Goal: Task Accomplishment & Management: Manage account settings

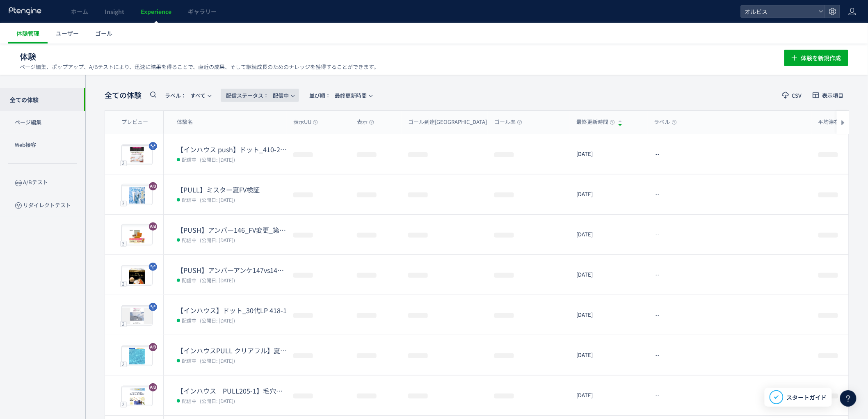
click at [272, 91] on span "配信ステータス​： 配信中" at bounding box center [257, 96] width 63 height 14
click at [263, 163] on li "停止中" at bounding box center [262, 162] width 34 height 15
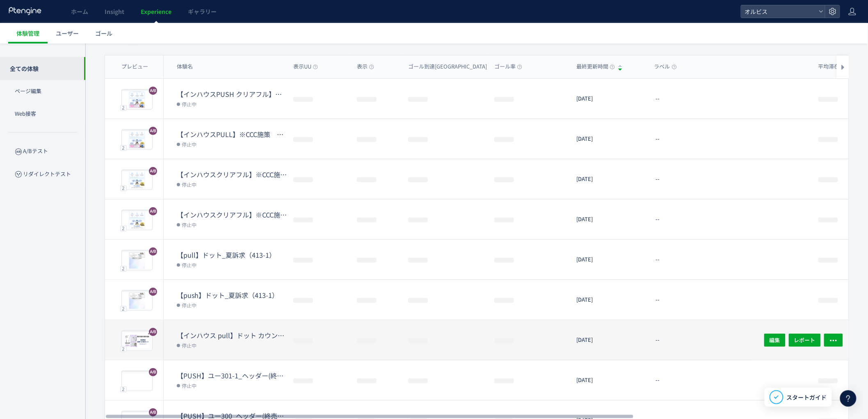
scroll to position [60, 0]
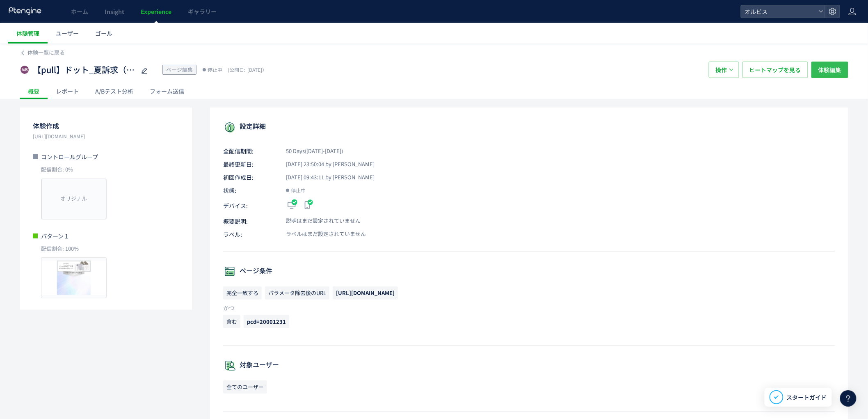
click at [835, 63] on span "体験編集" at bounding box center [829, 70] width 23 height 16
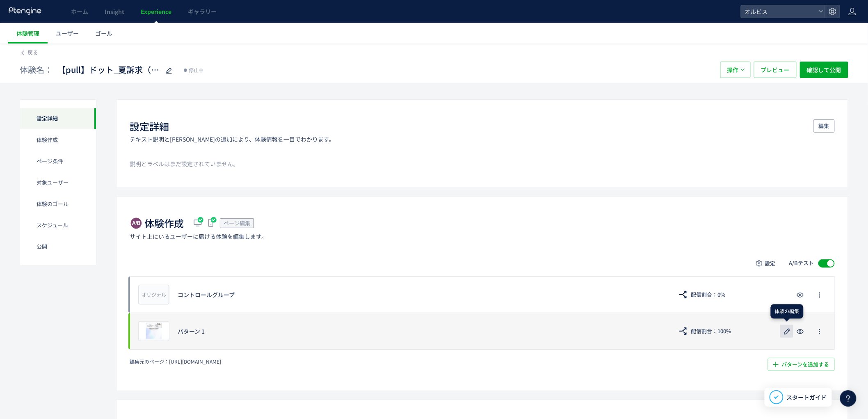
click at [785, 334] on use "button" at bounding box center [787, 331] width 6 height 6
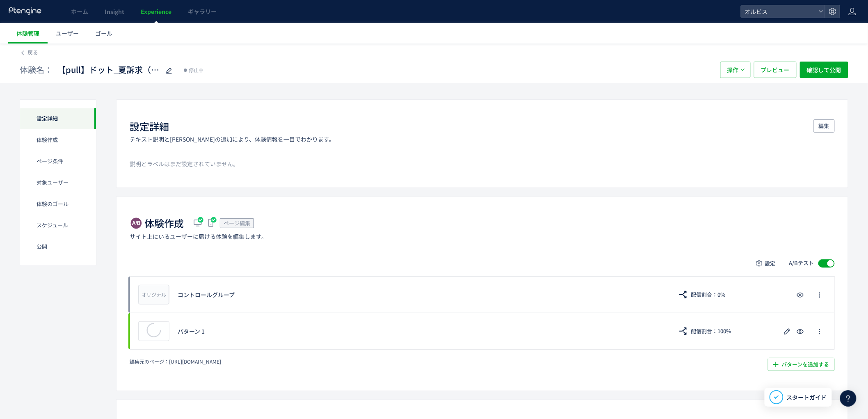
drag, startPoint x: 106, startPoint y: 130, endPoint x: 149, endPoint y: 14, distance: 124.0
click at [154, 7] on span "Experience" at bounding box center [156, 11] width 31 height 8
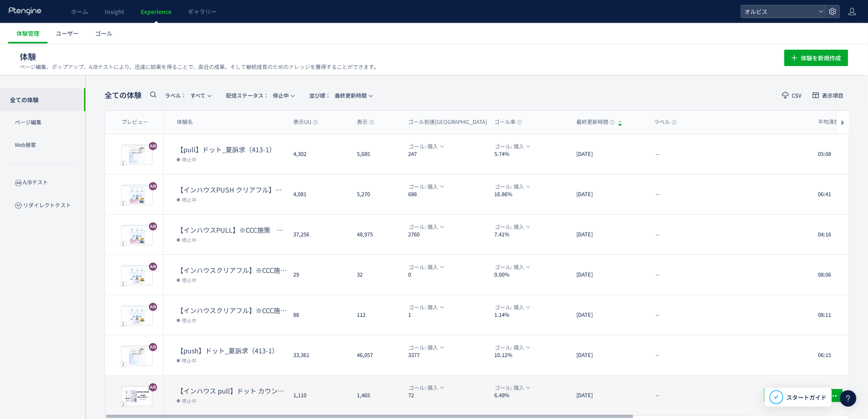
scroll to position [60, 0]
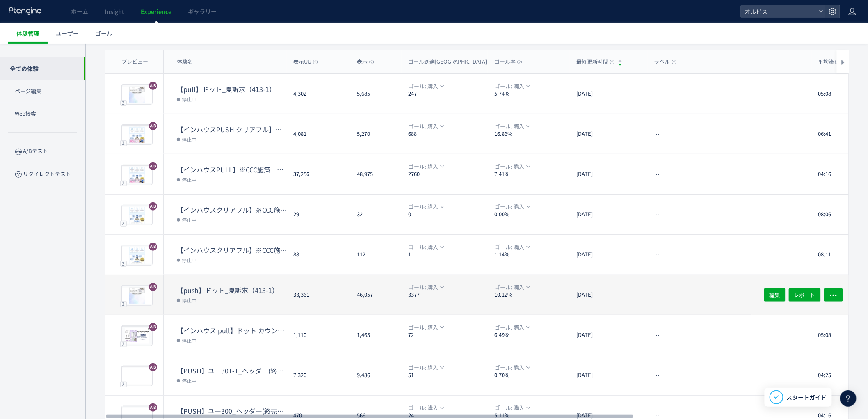
click at [234, 295] on dd "停止中" at bounding box center [232, 300] width 110 height 11
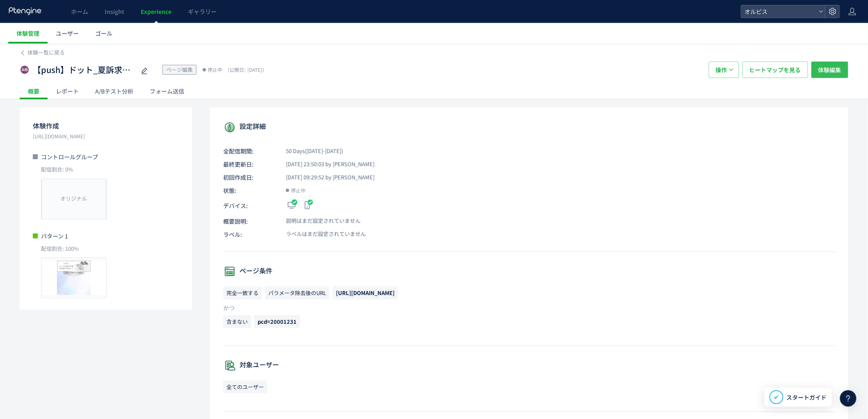
click at [823, 71] on span "体験編集" at bounding box center [829, 70] width 23 height 16
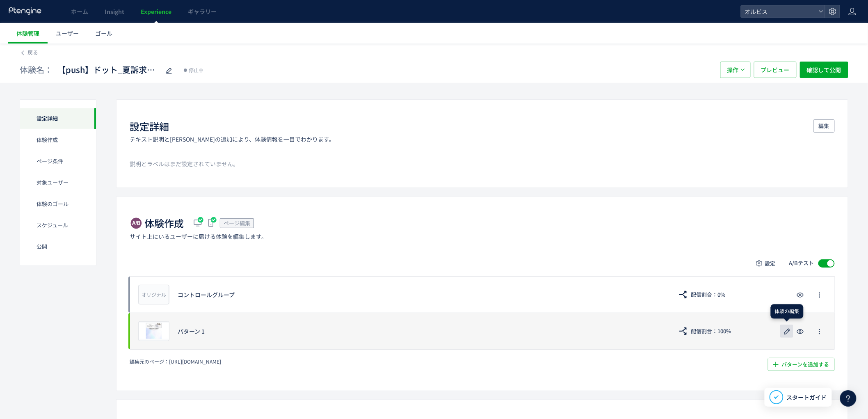
click at [784, 333] on icon "button" at bounding box center [787, 332] width 10 height 10
click at [146, 328] on span "プレビュー" at bounding box center [154, 331] width 27 height 8
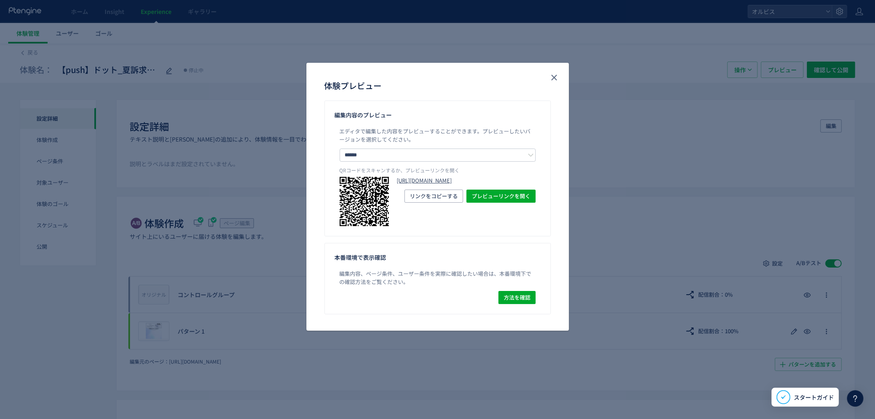
click at [457, 185] on link "https://pr.orbis.co.jp/cosmetics/udot/413-1/?preview_ptx_token=v4-e1306fab-756e…" at bounding box center [466, 181] width 139 height 8
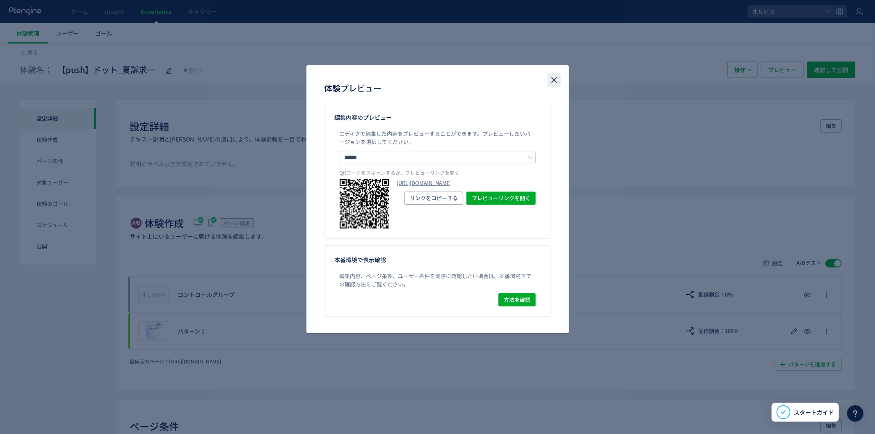
click at [557, 81] on icon "close" at bounding box center [554, 80] width 10 height 10
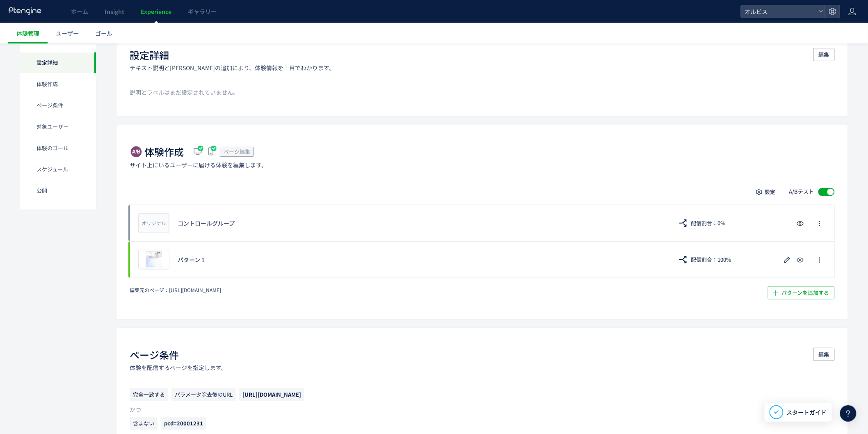
scroll to position [68, 0]
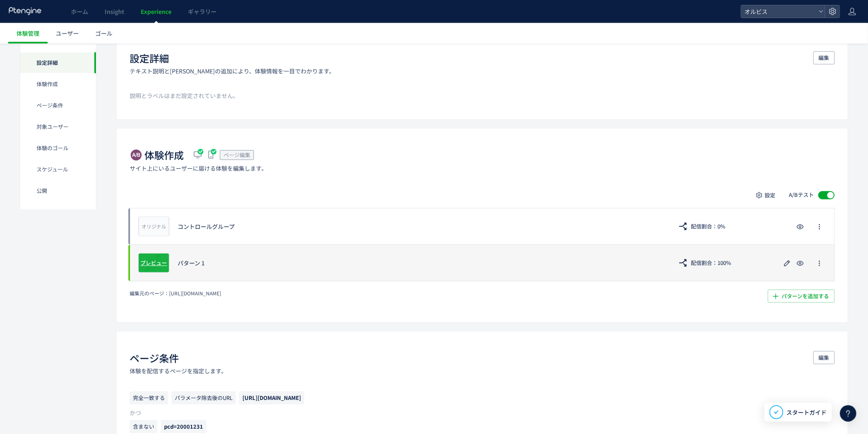
click at [159, 265] on span "プレビュー" at bounding box center [154, 263] width 27 height 8
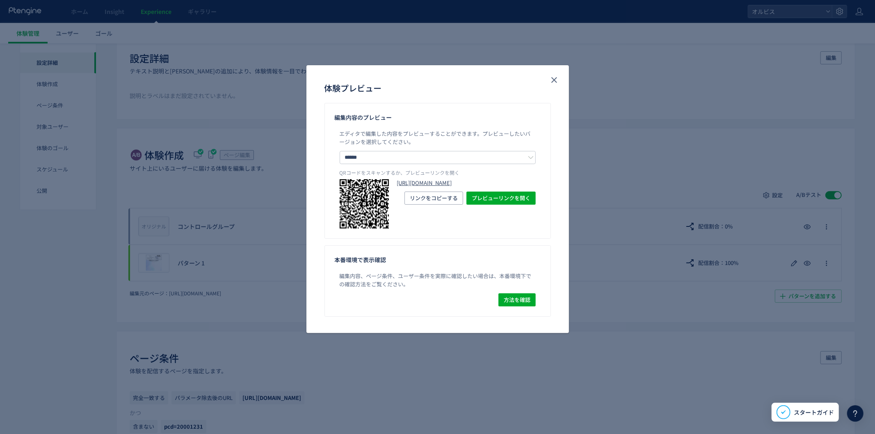
click at [430, 187] on link "[URL][DOMAIN_NAME]" at bounding box center [466, 183] width 139 height 8
click at [560, 77] on button "close" at bounding box center [554, 79] width 13 height 13
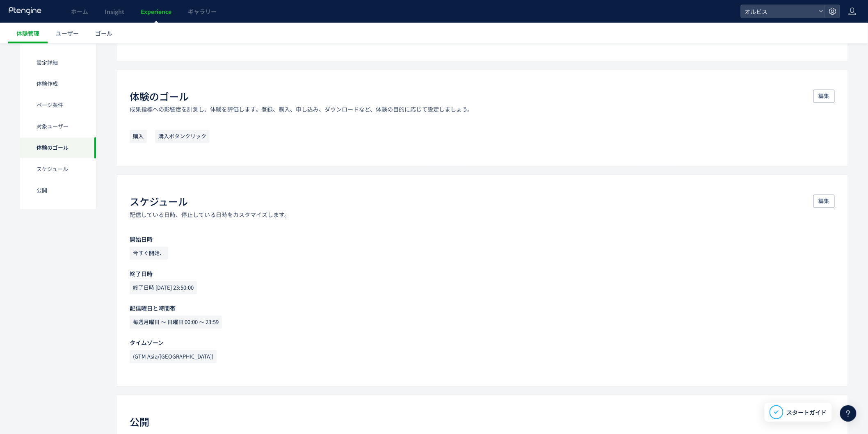
scroll to position [679, 0]
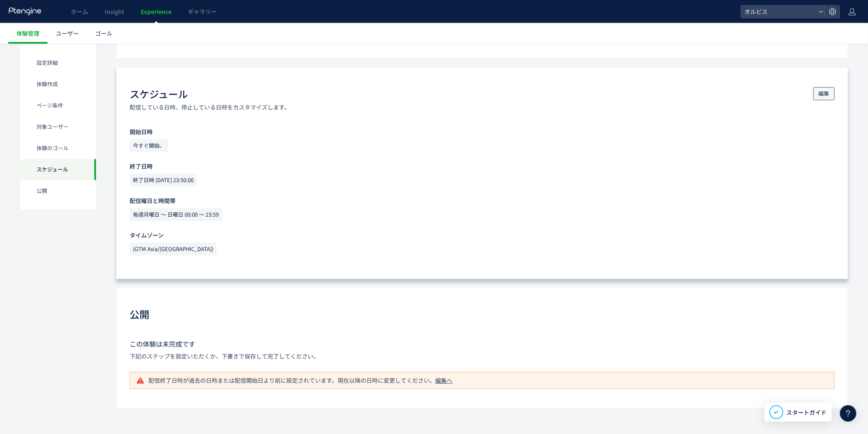
click at [830, 93] on button "編集" at bounding box center [824, 93] width 21 height 13
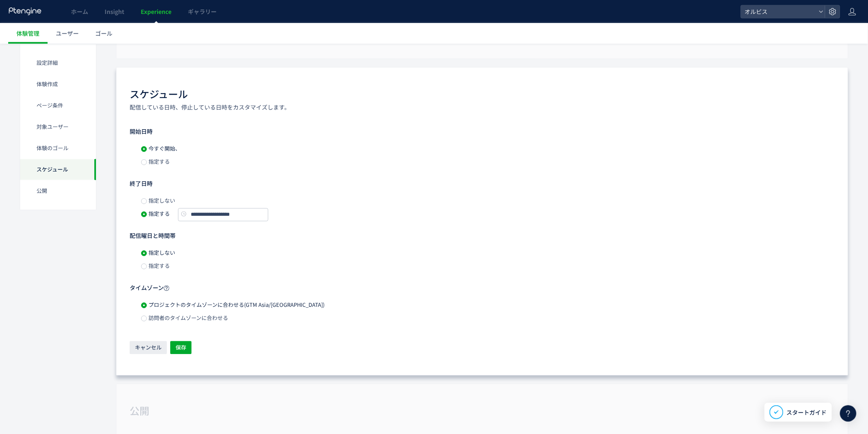
click at [158, 200] on span "指定しない" at bounding box center [161, 201] width 28 height 8
click at [184, 347] on span "保存" at bounding box center [181, 347] width 11 height 13
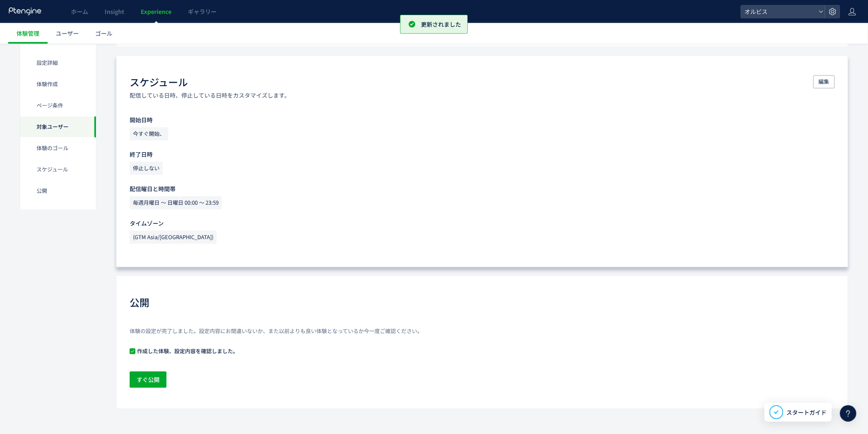
scroll to position [0, 0]
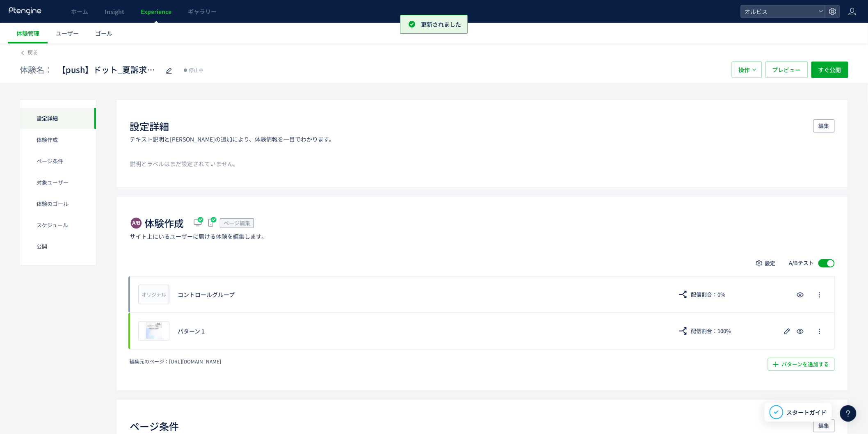
click at [162, 12] on span "Experience" at bounding box center [156, 11] width 31 height 8
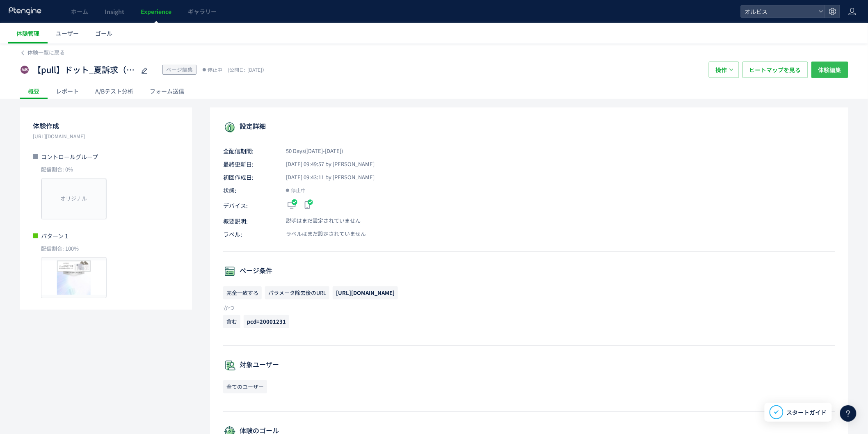
click at [827, 71] on span "体験編集" at bounding box center [829, 70] width 23 height 16
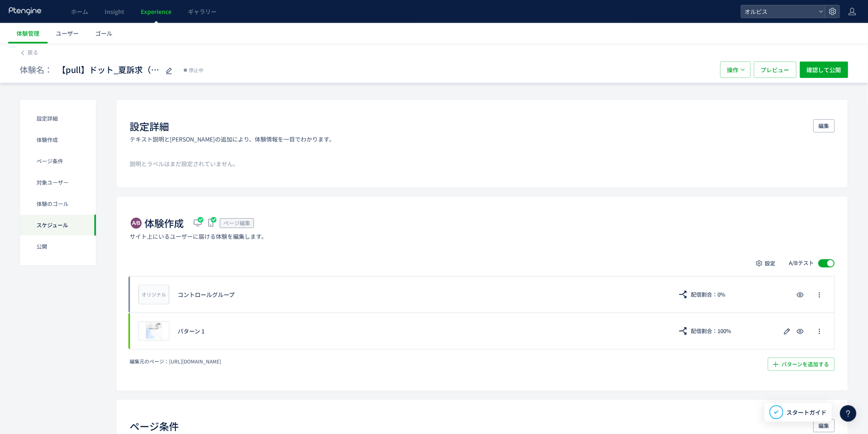
scroll to position [679, 0]
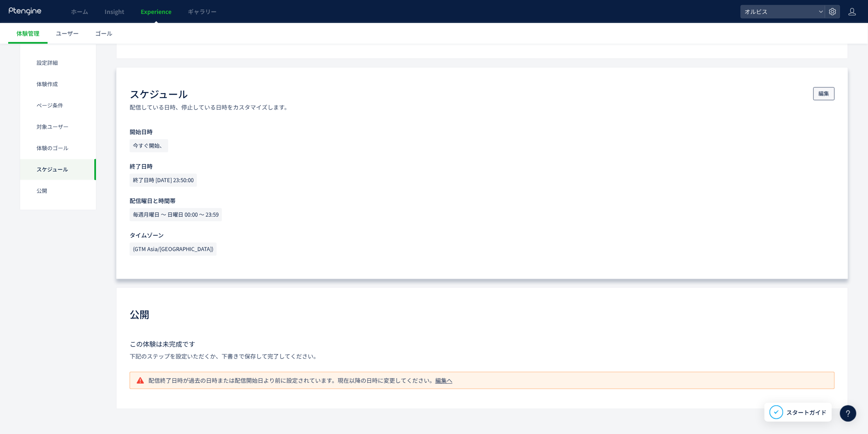
click at [828, 96] on span "編集" at bounding box center [824, 93] width 11 height 13
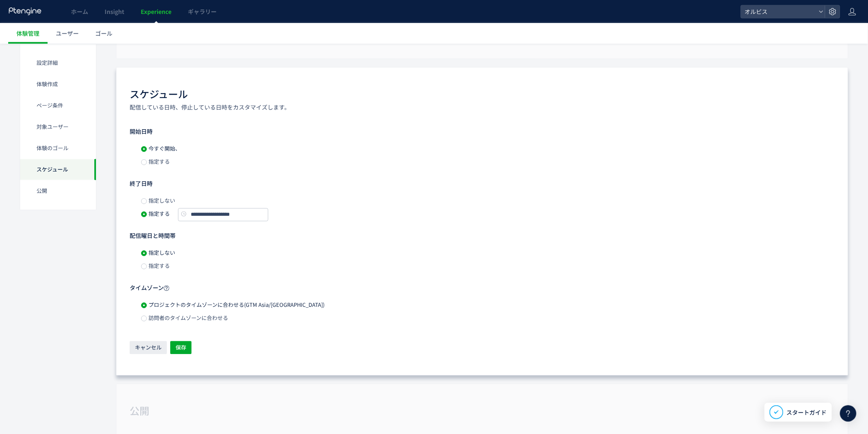
click at [153, 202] on span "指定しない" at bounding box center [161, 201] width 28 height 8
click at [181, 351] on span "保存" at bounding box center [181, 347] width 11 height 13
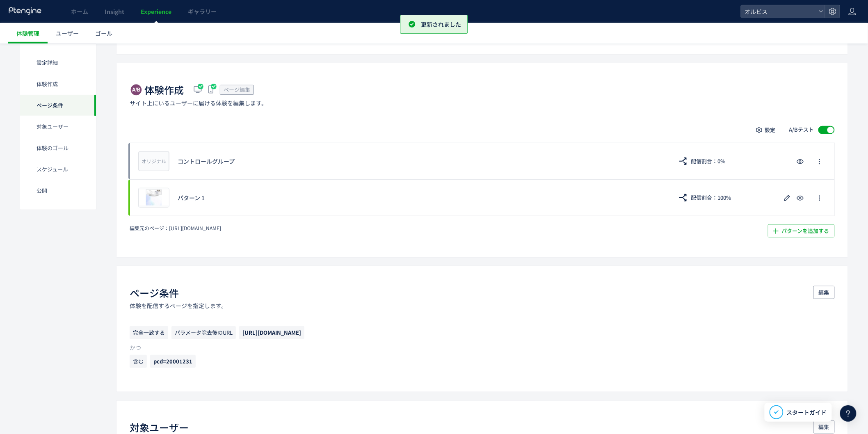
scroll to position [0, 0]
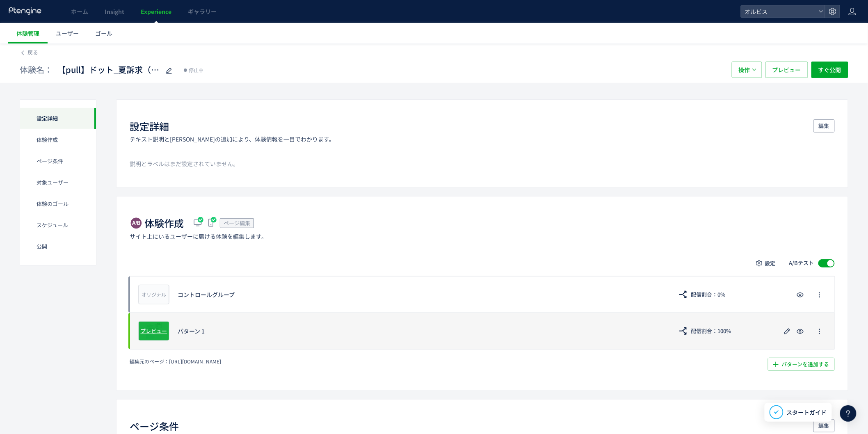
click at [153, 323] on div "プレビュー" at bounding box center [153, 331] width 31 height 20
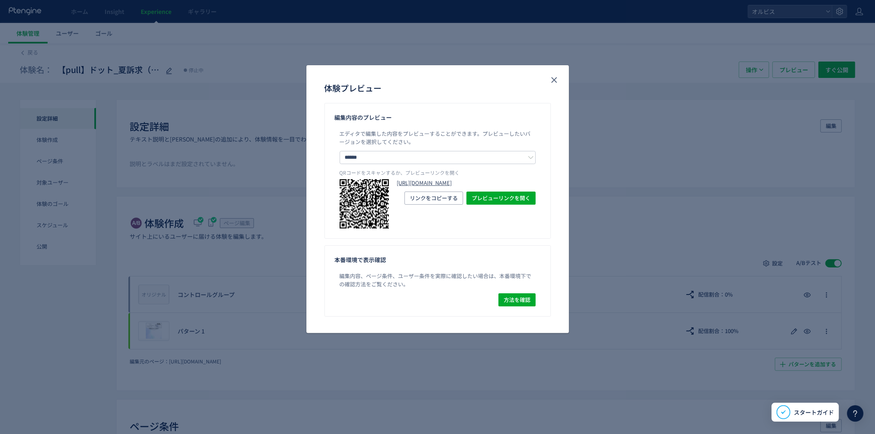
click at [409, 187] on link "[URL][DOMAIN_NAME]" at bounding box center [466, 183] width 139 height 8
click at [554, 84] on icon "close" at bounding box center [554, 80] width 10 height 10
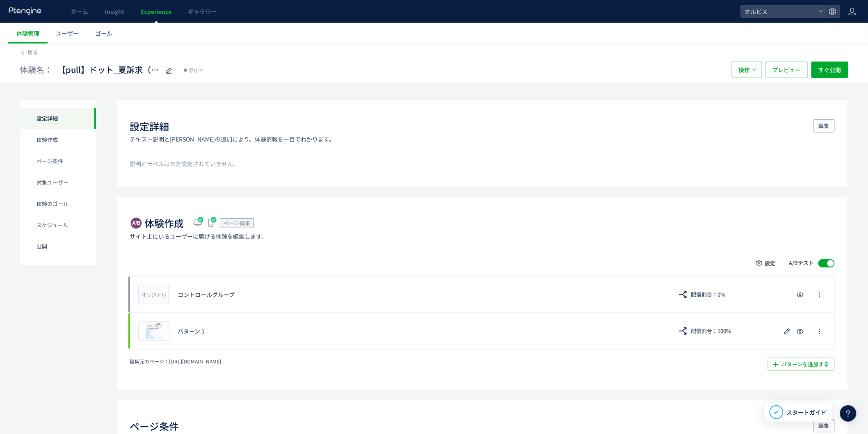
click at [153, 9] on span "Experience" at bounding box center [156, 11] width 31 height 8
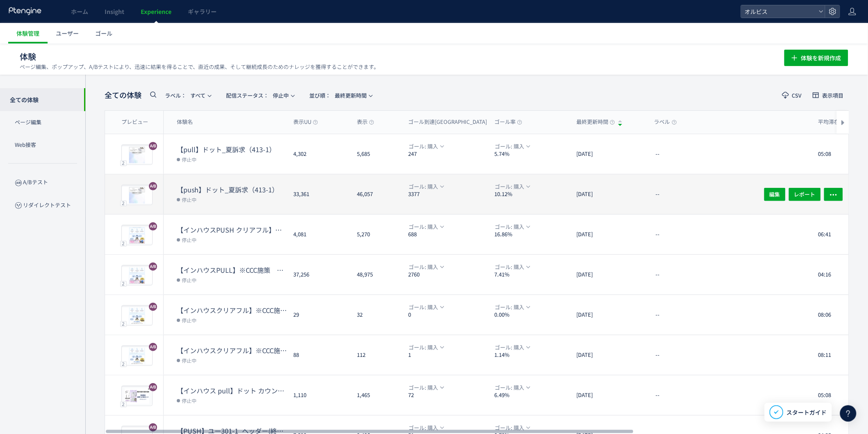
click at [212, 186] on dt "【push】ドット_夏訴求（413-1）" at bounding box center [232, 189] width 110 height 9
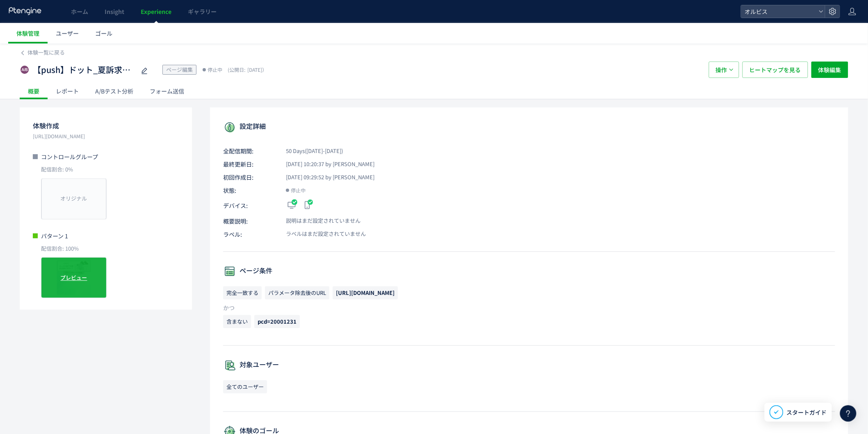
click at [73, 274] on span "プレビュー" at bounding box center [74, 278] width 27 height 8
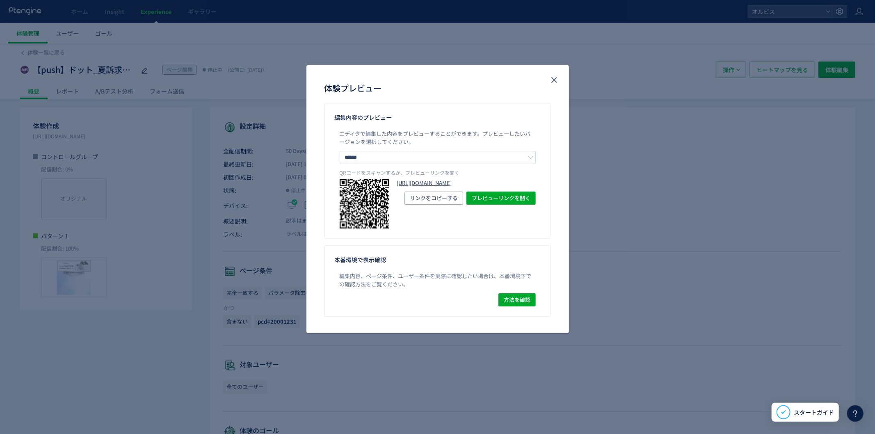
click at [411, 187] on link "[URL][DOMAIN_NAME]" at bounding box center [466, 183] width 139 height 8
click at [557, 82] on icon "close" at bounding box center [554, 80] width 10 height 10
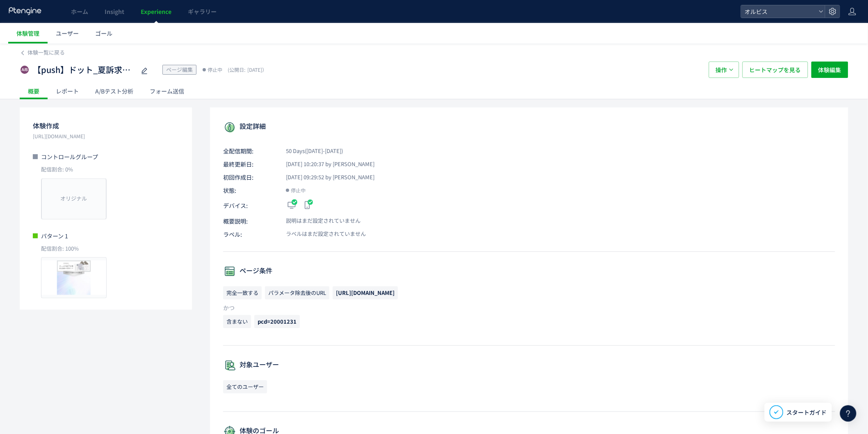
click at [152, 17] on link "Experience" at bounding box center [156, 11] width 47 height 23
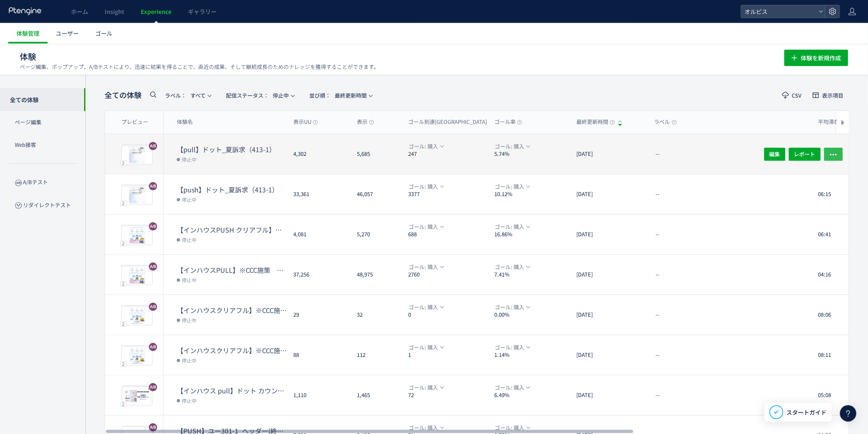
click at [838, 155] on button "button" at bounding box center [833, 153] width 19 height 13
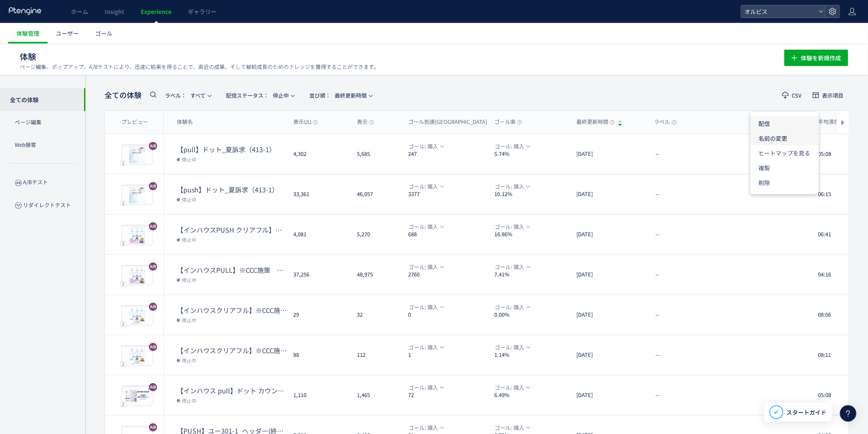
drag, startPoint x: 777, startPoint y: 125, endPoint x: 796, endPoint y: 126, distance: 18.9
click at [777, 146] on li "配信" at bounding box center [785, 153] width 68 height 15
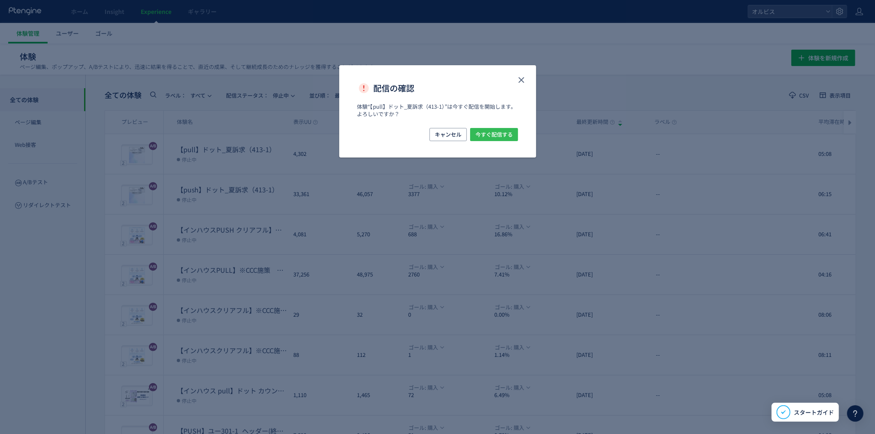
click at [480, 133] on span "今すぐ配信する" at bounding box center [493, 134] width 37 height 13
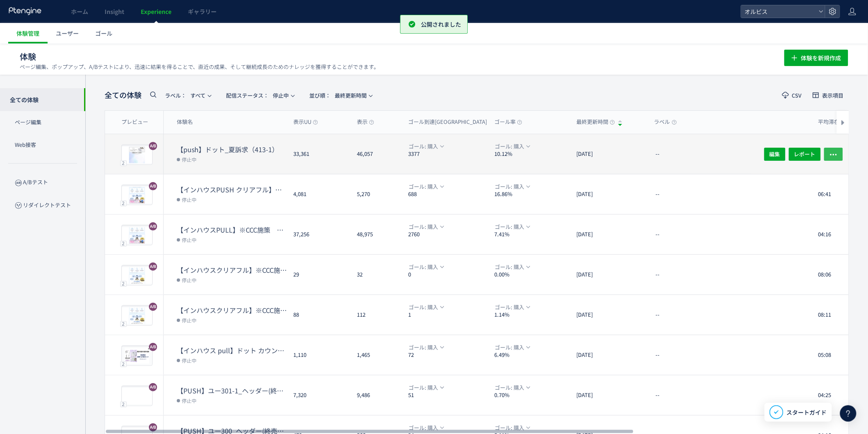
click at [835, 153] on icon "button" at bounding box center [834, 154] width 8 height 8
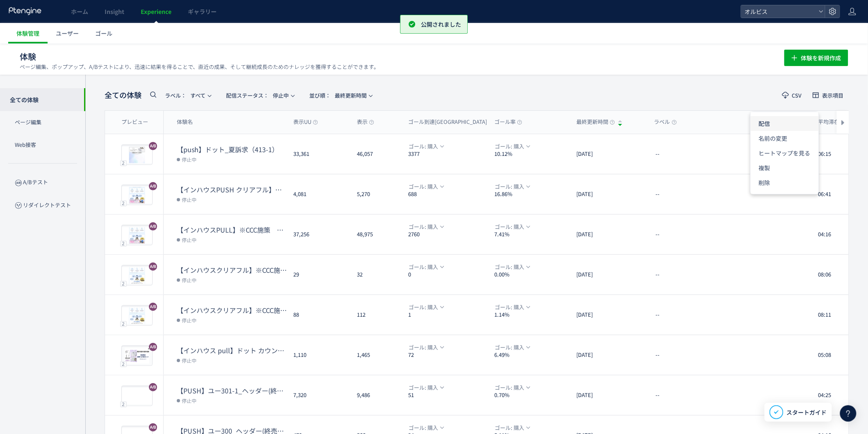
click at [768, 126] on div "ラベル" at bounding box center [730, 122] width 164 height 23
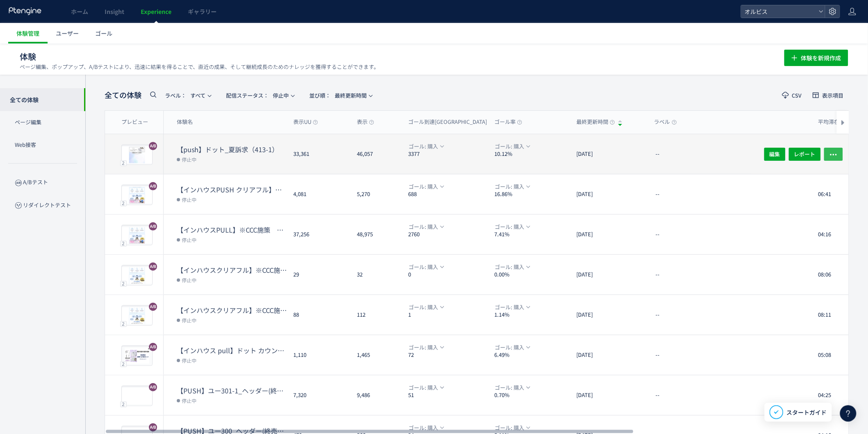
click at [834, 152] on icon "button" at bounding box center [834, 154] width 8 height 8
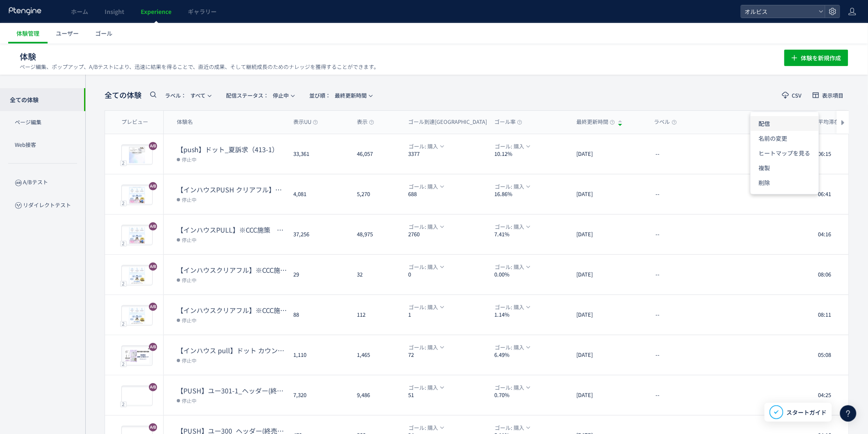
click at [768, 146] on li "配信" at bounding box center [785, 153] width 68 height 15
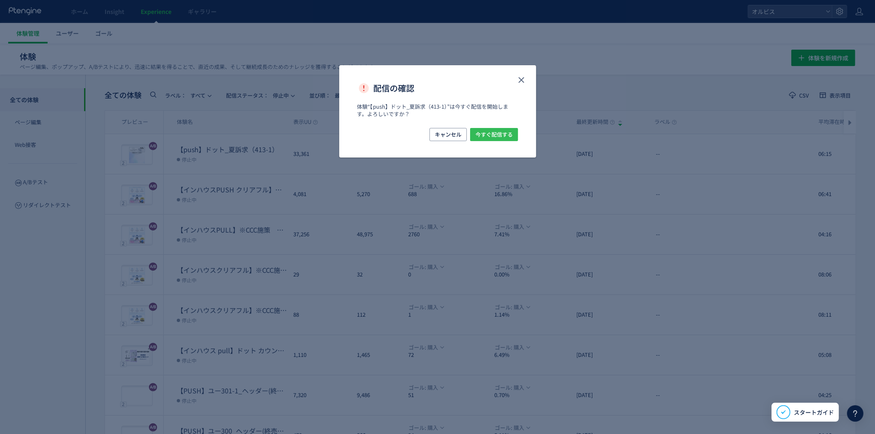
click at [489, 132] on span "今すぐ配信する" at bounding box center [493, 134] width 37 height 13
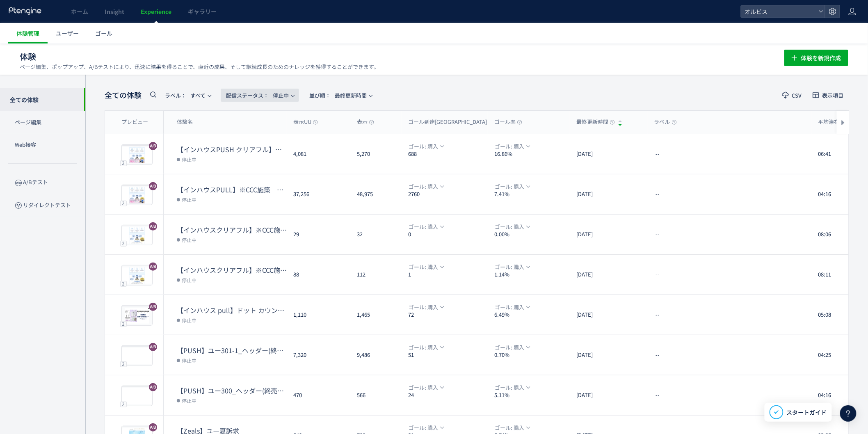
click at [261, 93] on span "配信ステータス​：" at bounding box center [247, 95] width 43 height 8
click at [267, 130] on li "配信中" at bounding box center [262, 133] width 34 height 15
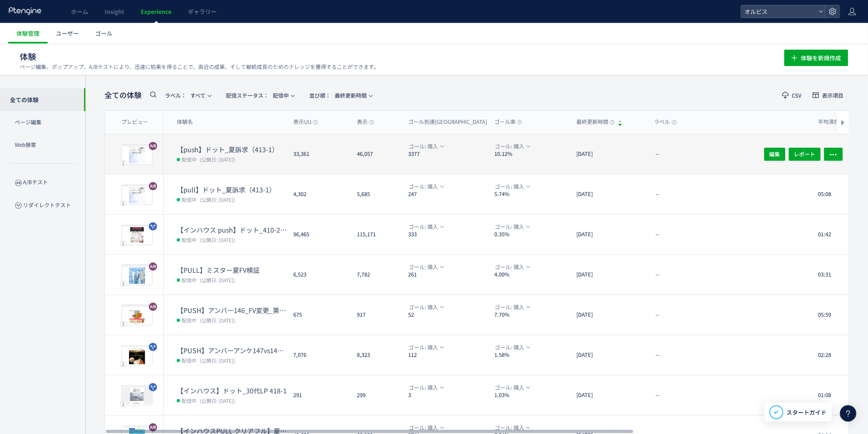
click at [227, 147] on dt "【push】ドット_夏訴求（413-1）" at bounding box center [232, 149] width 110 height 9
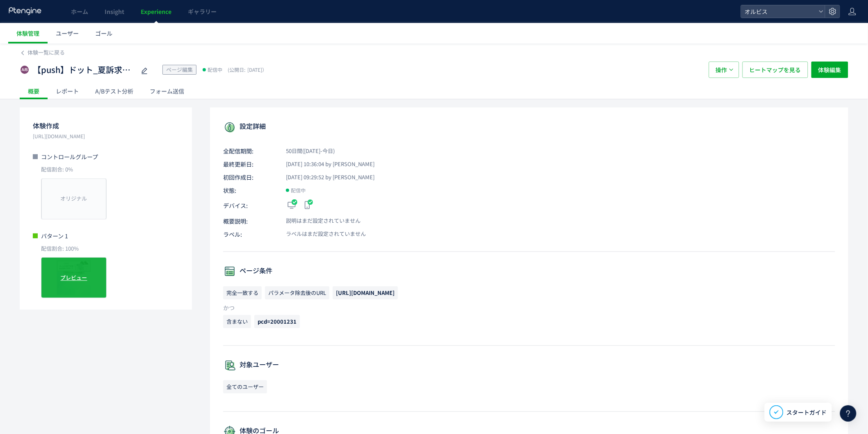
click at [71, 286] on div "プレビュー" at bounding box center [74, 277] width 66 height 41
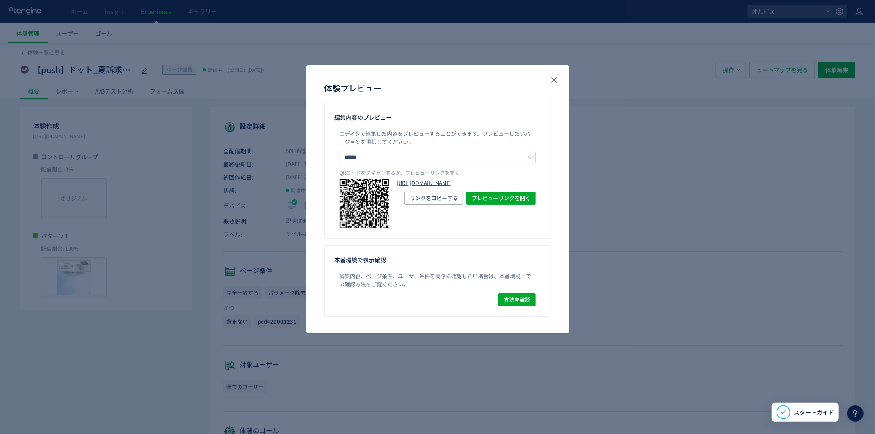
click at [430, 187] on link "[URL][DOMAIN_NAME]" at bounding box center [466, 183] width 139 height 8
